Goal: Information Seeking & Learning: Find specific page/section

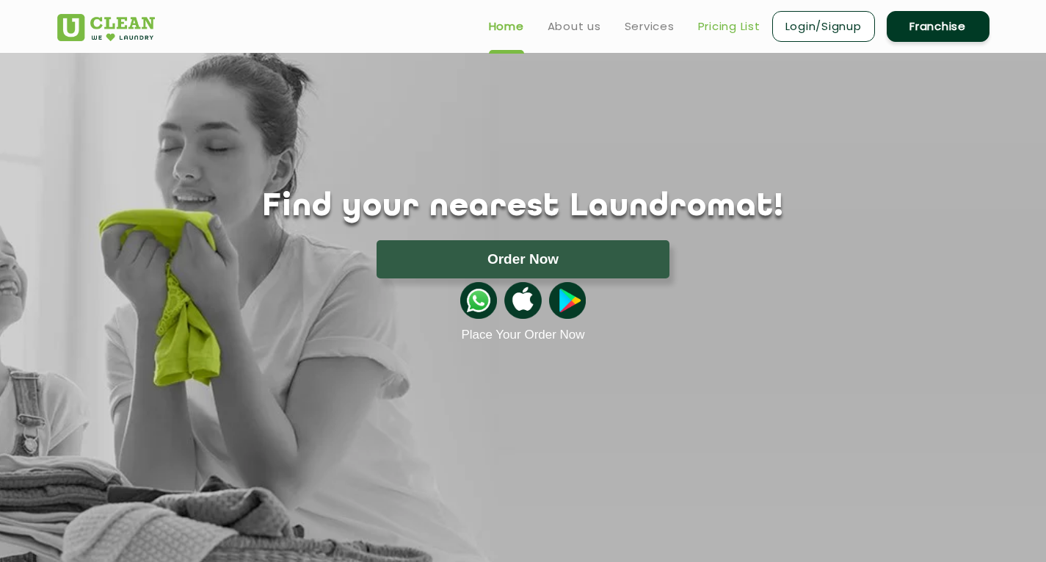
click at [728, 23] on link "Pricing List" at bounding box center [729, 27] width 62 height 18
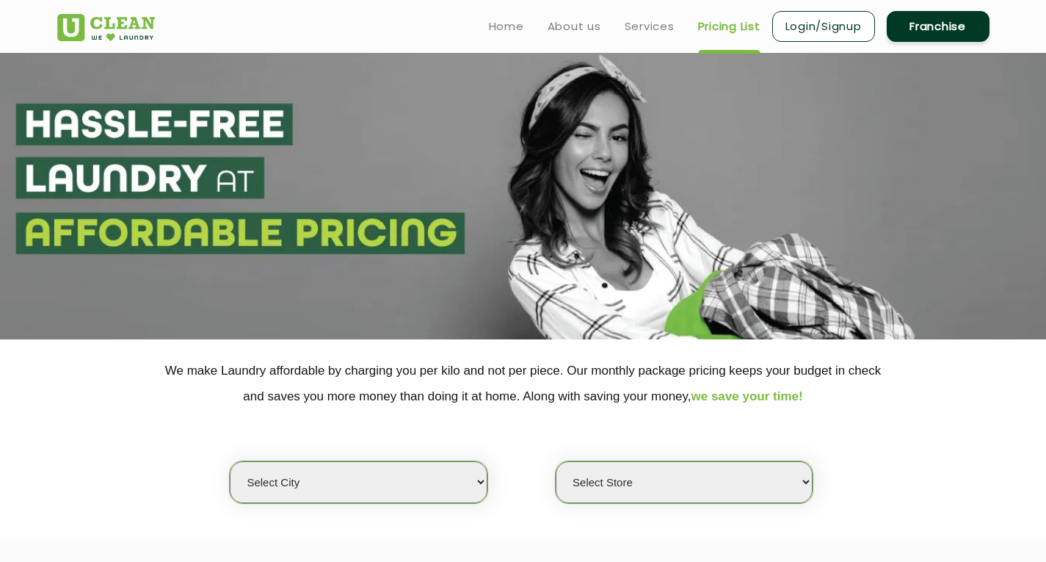
click at [393, 493] on select "Select city [GEOGRAPHIC_DATA] [GEOGRAPHIC_DATA] [GEOGRAPHIC_DATA] [GEOGRAPHIC_D…" at bounding box center [358, 482] width 257 height 42
select select "6"
click at [230, 461] on select "Select city [GEOGRAPHIC_DATA] [GEOGRAPHIC_DATA] [GEOGRAPHIC_DATA] [GEOGRAPHIC_D…" at bounding box center [358, 482] width 257 height 42
click at [623, 486] on select "Select Store [GEOGRAPHIC_DATA] [GEOGRAPHIC_DATA] UClean KR [GEOGRAPHIC_DATA] [G…" at bounding box center [684, 482] width 257 height 42
select select "450"
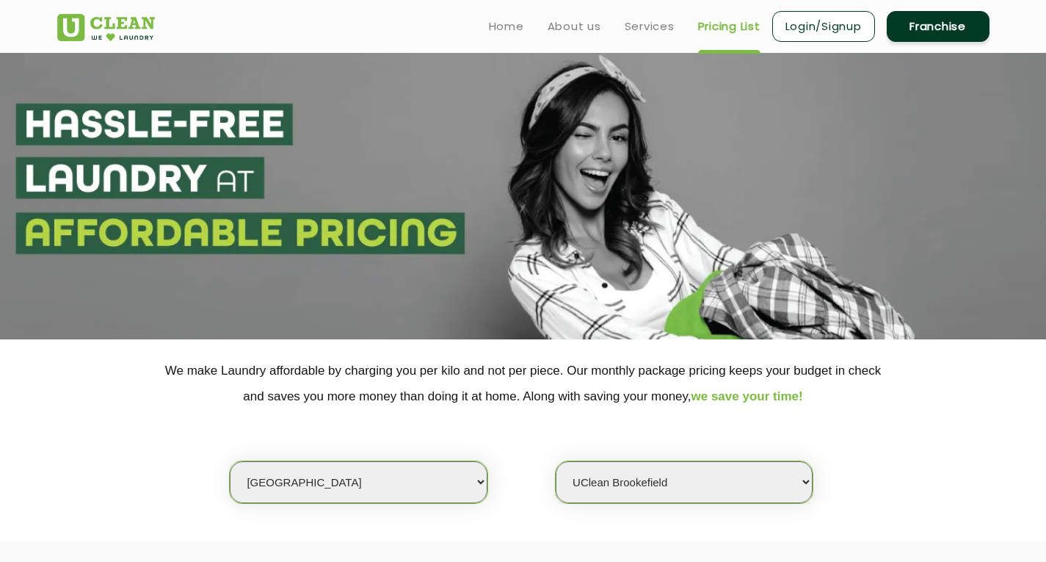
click at [556, 461] on select "Select Store [GEOGRAPHIC_DATA] [GEOGRAPHIC_DATA] UClean KR [GEOGRAPHIC_DATA] [G…" at bounding box center [684, 482] width 257 height 42
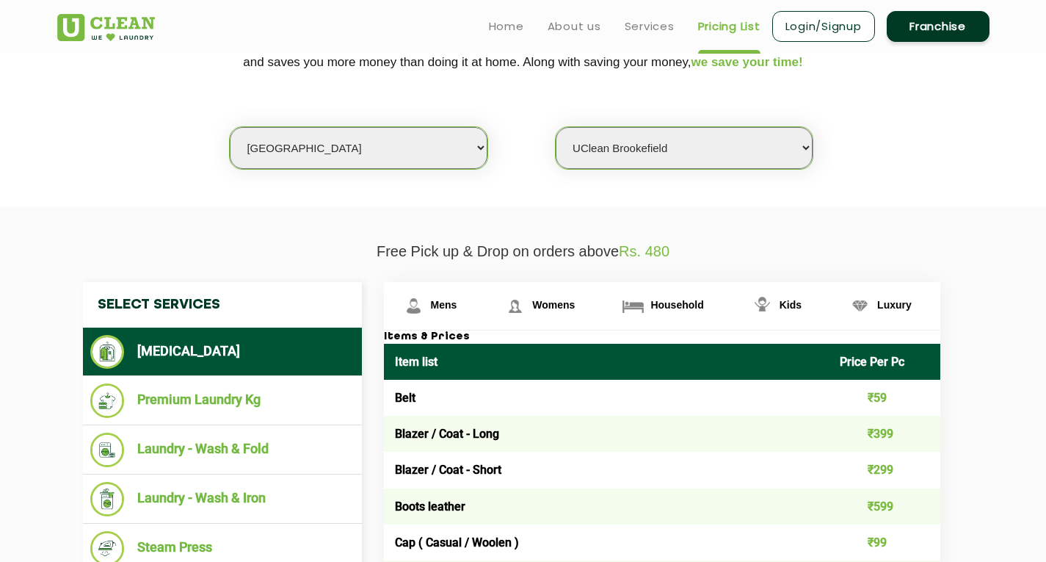
scroll to position [82, 0]
